Goal: Find specific page/section: Find specific page/section

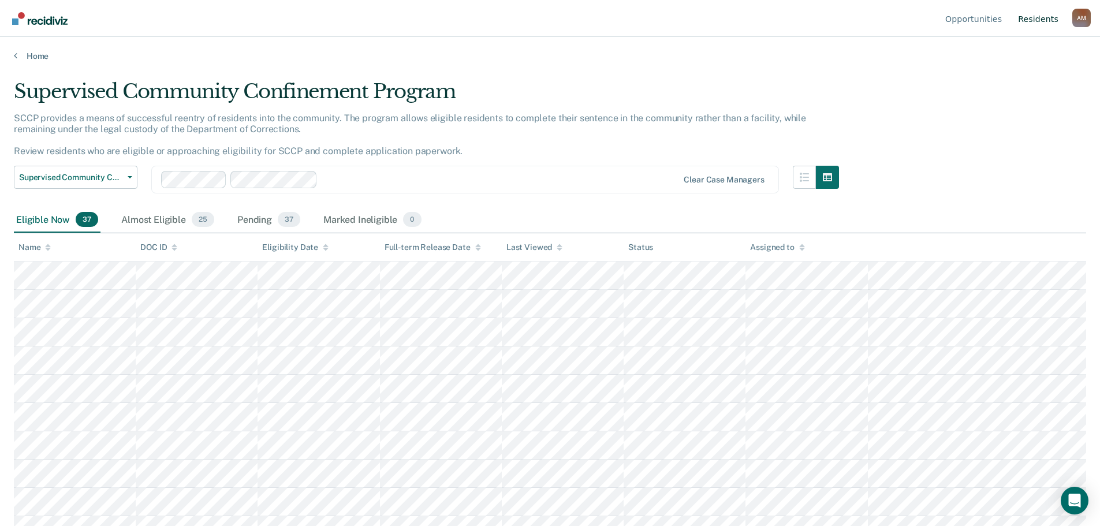
click at [1052, 24] on link "Resident s" at bounding box center [1038, 18] width 45 height 37
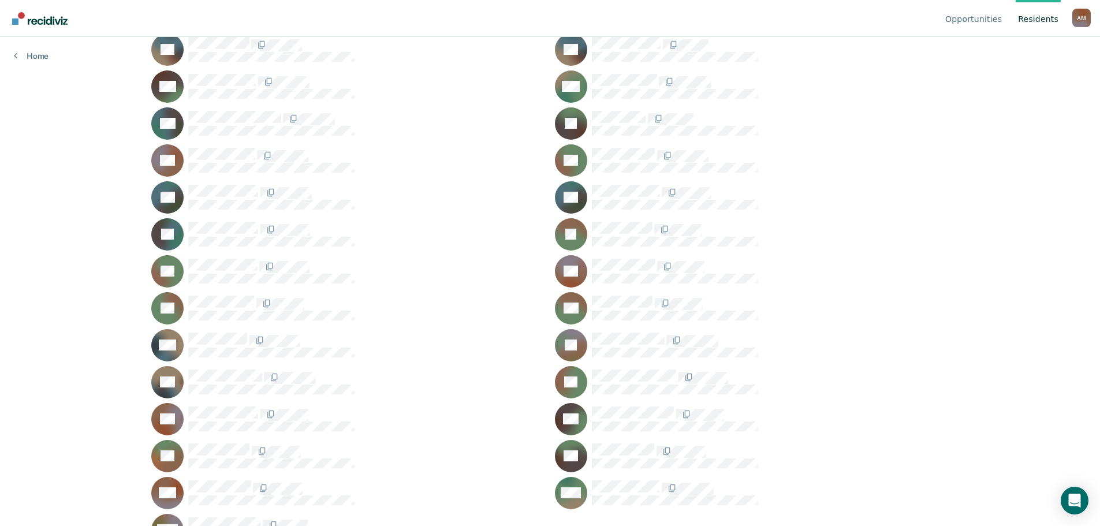
scroll to position [862, 0]
